Goal: Task Accomplishment & Management: Manage account settings

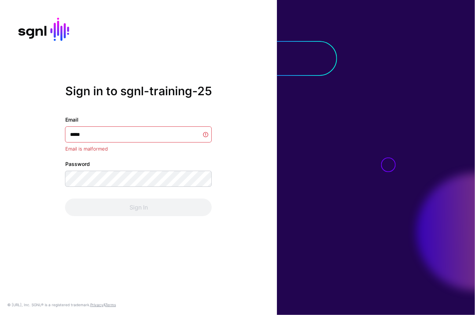
type input "******"
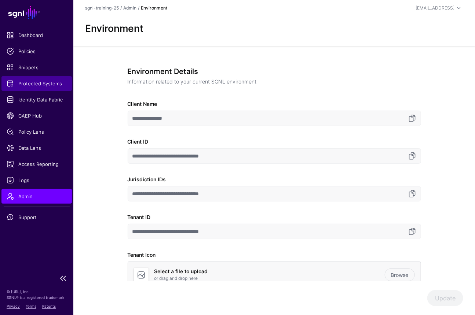
click at [62, 87] on span "Protected Systems" at bounding box center [37, 83] width 60 height 7
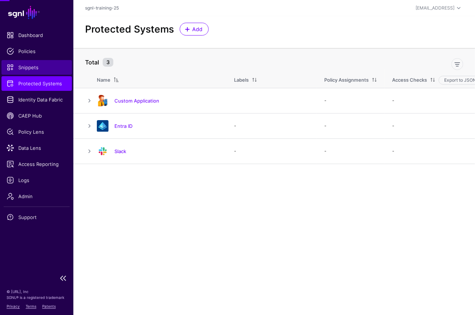
click at [31, 68] on span "Snippets" at bounding box center [37, 67] width 60 height 7
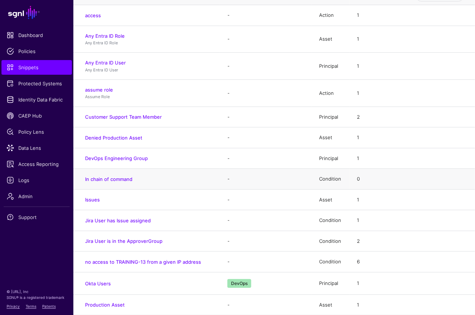
scroll to position [5, 0]
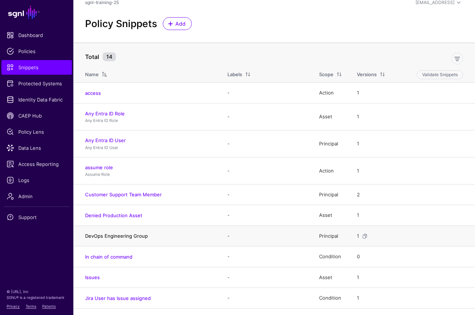
click at [129, 237] on link "DevOps Engineering Group" at bounding box center [116, 236] width 63 height 6
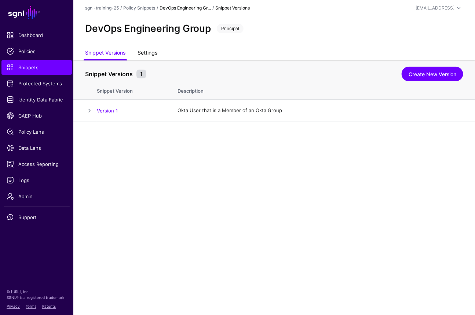
click at [146, 52] on link "Settings" at bounding box center [147, 54] width 20 height 14
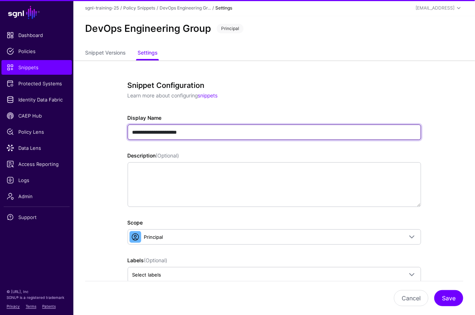
click at [242, 129] on input "**********" at bounding box center [274, 132] width 293 height 15
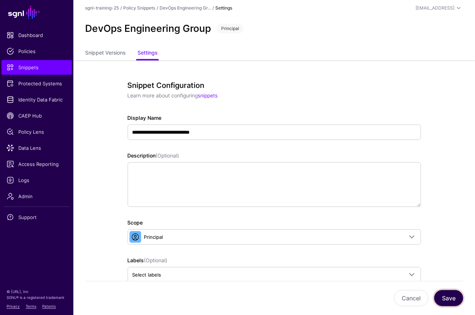
click at [450, 292] on button "Save" at bounding box center [448, 298] width 29 height 16
click at [243, 38] on div "DevOps Engineering Group Member Principal" at bounding box center [273, 31] width 401 height 30
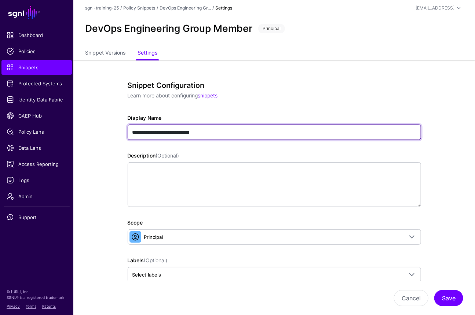
click at [133, 133] on input "**********" at bounding box center [274, 132] width 293 height 15
type input "**********"
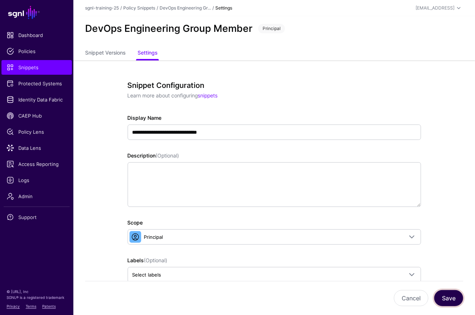
click at [454, 301] on button "Save" at bounding box center [448, 298] width 29 height 16
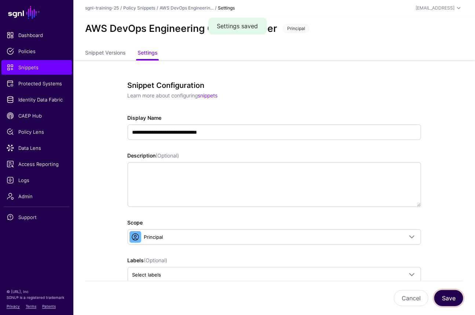
click at [435, 301] on button "Save" at bounding box center [448, 298] width 29 height 16
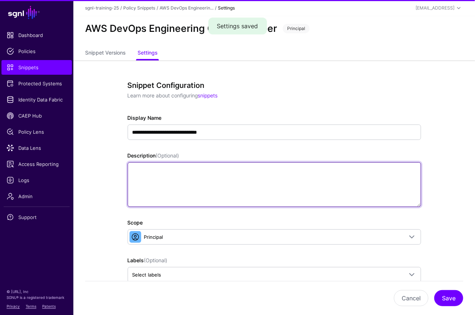
click at [389, 195] on textarea "Description (Optional)" at bounding box center [274, 184] width 293 height 45
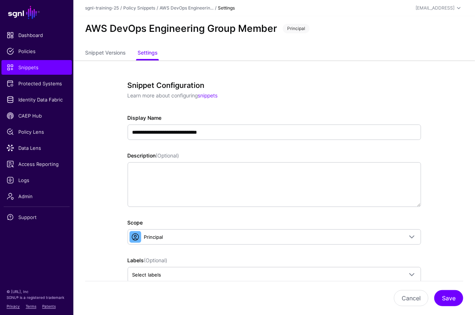
click at [238, 32] on h2 "AWS DevOps Engineering Group Member" at bounding box center [181, 29] width 192 height 12
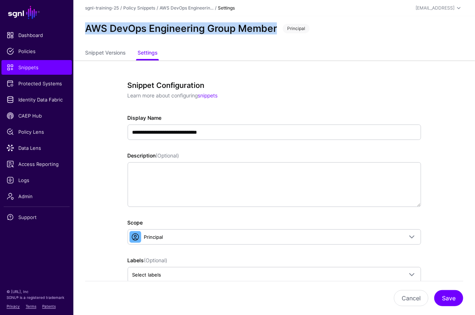
click at [238, 32] on h2 "AWS DevOps Engineering Group Member" at bounding box center [181, 29] width 192 height 12
copy h2 "AWS DevOps Engineering Group Member"
click at [33, 57] on link "Policies" at bounding box center [36, 51] width 70 height 15
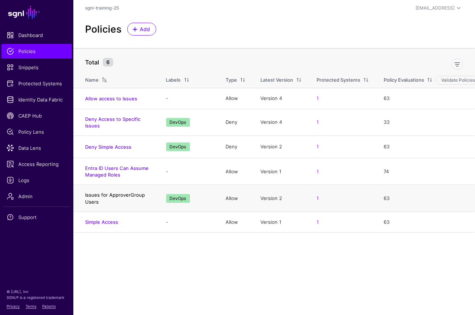
drag, startPoint x: 125, startPoint y: 205, endPoint x: 86, endPoint y: 195, distance: 40.6
click at [86, 195] on td "Issues for ApproverGroup Users" at bounding box center [115, 198] width 85 height 27
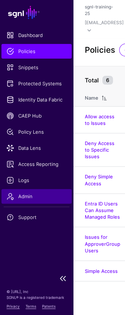
click at [41, 190] on link "Admin" at bounding box center [36, 196] width 70 height 15
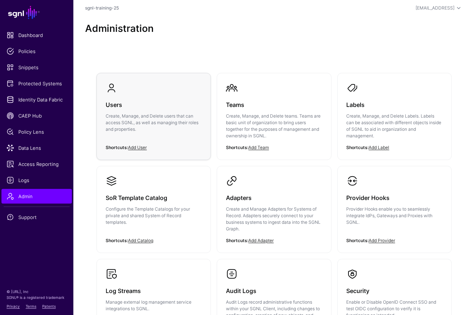
click at [180, 137] on div "Users Create, Manage, and Delete users that can access SGNL, as well as managin…" at bounding box center [154, 119] width 96 height 51
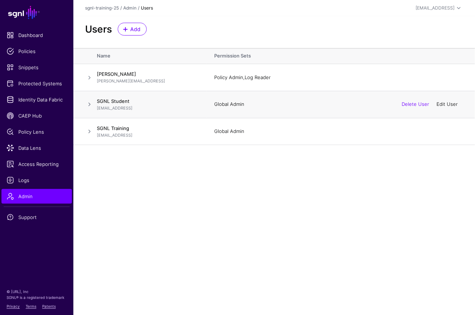
click at [443, 105] on link "Edit User" at bounding box center [446, 104] width 21 height 6
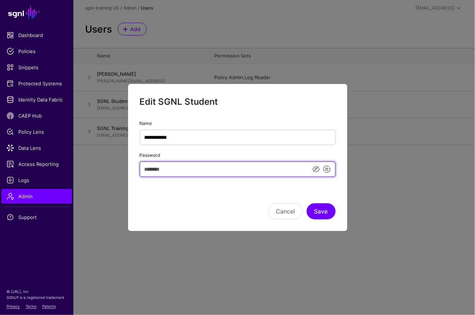
click at [177, 176] on input "Password" at bounding box center [238, 169] width 196 height 15
type input "*"
type input "********"
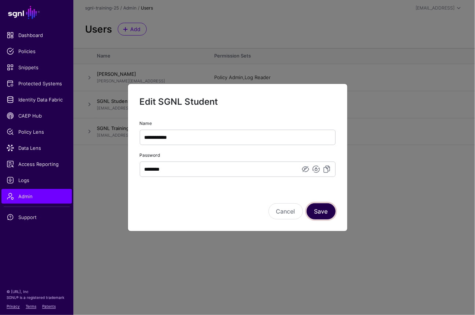
click at [325, 218] on button "Save" at bounding box center [320, 211] width 29 height 16
